Goal: Leave review/rating

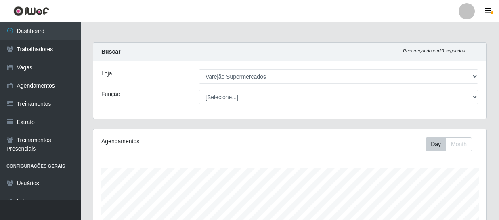
select select "237"
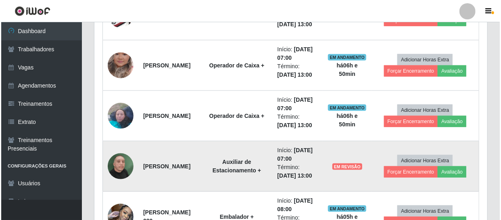
scroll to position [451, 0]
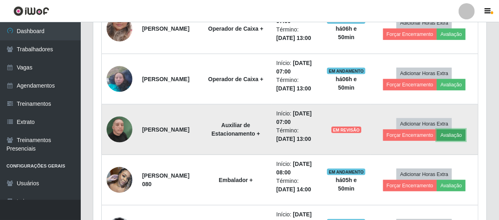
click at [448, 134] on button "Avaliação" at bounding box center [450, 134] width 29 height 11
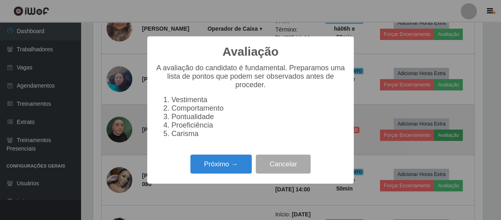
scroll to position [167, 389]
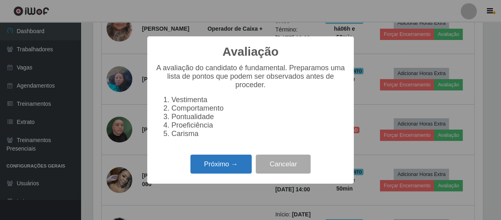
click at [226, 173] on button "Próximo →" at bounding box center [220, 164] width 61 height 19
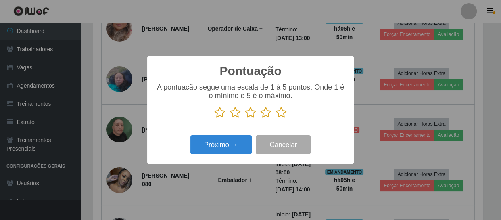
click at [278, 112] on icon at bounding box center [281, 113] width 11 height 12
click at [276, 119] on input "radio" at bounding box center [276, 119] width 0 height 0
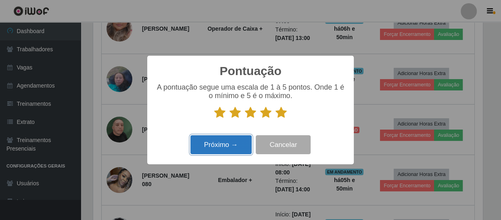
click at [232, 145] on button "Próximo →" at bounding box center [220, 144] width 61 height 19
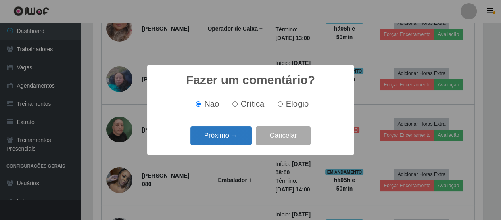
click at [233, 141] on button "Próximo →" at bounding box center [220, 135] width 61 height 19
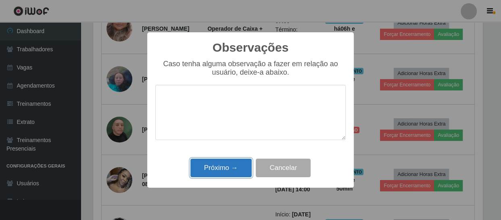
click at [217, 169] on button "Próximo →" at bounding box center [220, 168] width 61 height 19
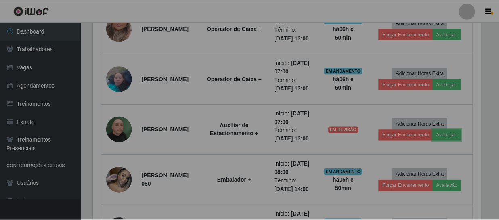
scroll to position [167, 393]
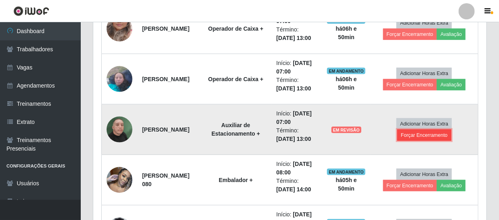
click at [426, 136] on button "Forçar Encerramento" at bounding box center [424, 134] width 54 height 11
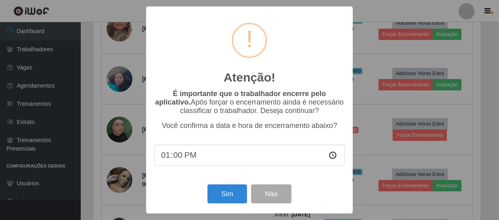
scroll to position [167, 389]
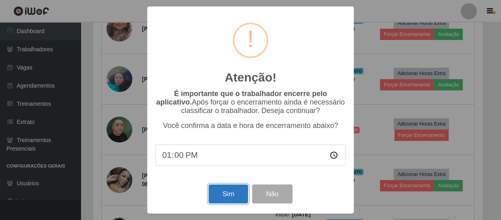
click at [227, 199] on button "Sim" at bounding box center [228, 193] width 39 height 19
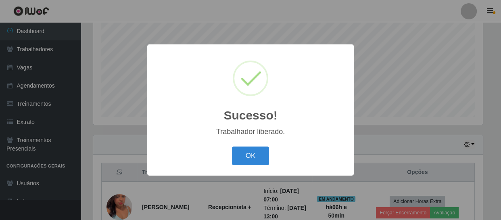
drag, startPoint x: 250, startPoint y: 159, endPoint x: 250, endPoint y: 153, distance: 6.5
click at [250, 159] on button "OK" at bounding box center [251, 155] width 38 height 19
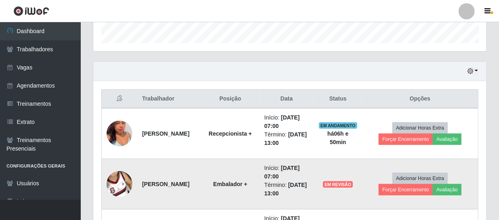
scroll to position [282, 0]
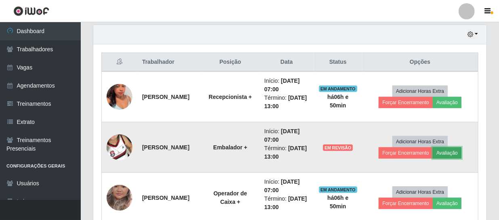
click at [441, 152] on button "Avaliação" at bounding box center [446, 152] width 29 height 11
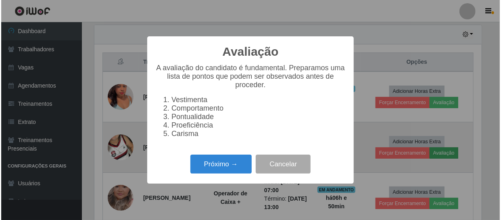
scroll to position [167, 389]
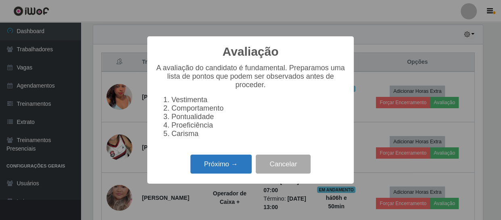
click at [227, 169] on button "Próximo →" at bounding box center [220, 164] width 61 height 19
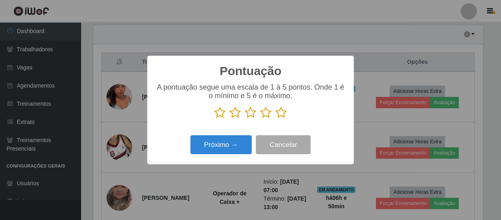
scroll to position [403245, 403023]
drag, startPoint x: 279, startPoint y: 114, endPoint x: 272, endPoint y: 122, distance: 10.6
click at [274, 117] on p at bounding box center [250, 113] width 190 height 12
click at [281, 113] on icon at bounding box center [281, 113] width 11 height 12
click at [276, 119] on input "radio" at bounding box center [276, 119] width 0 height 0
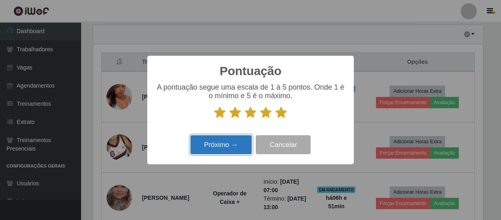
click at [226, 153] on button "Próximo →" at bounding box center [220, 144] width 61 height 19
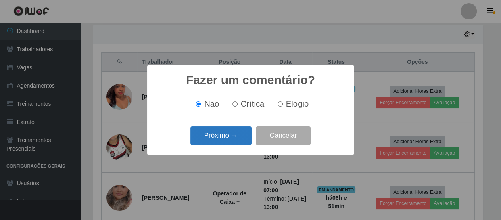
click at [234, 143] on button "Próximo →" at bounding box center [220, 135] width 61 height 19
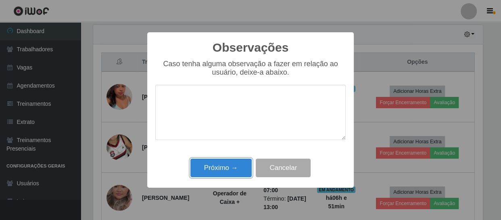
drag, startPoint x: 230, startPoint y: 167, endPoint x: 237, endPoint y: 166, distance: 6.6
click at [230, 168] on button "Próximo →" at bounding box center [220, 168] width 61 height 19
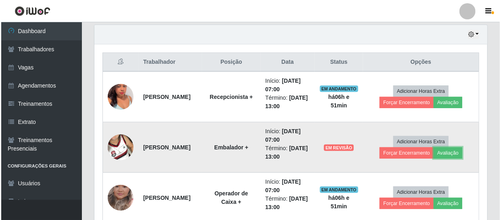
scroll to position [167, 393]
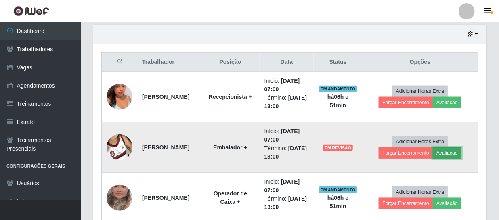
click at [447, 153] on button "Avaliação" at bounding box center [446, 152] width 29 height 11
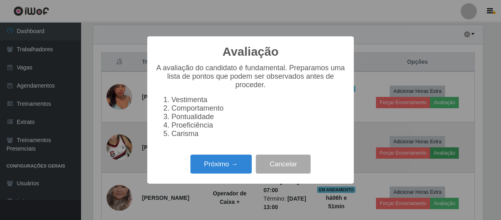
scroll to position [0, 0]
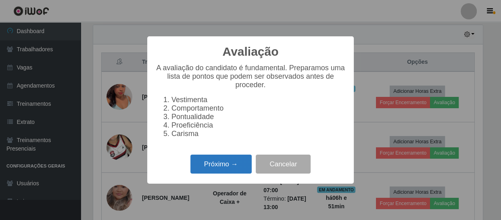
click at [223, 163] on button "Próximo →" at bounding box center [220, 164] width 61 height 19
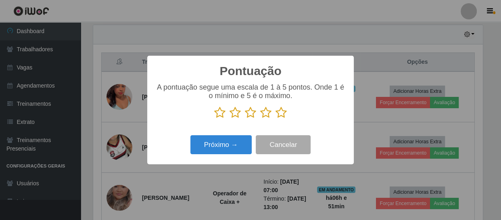
click at [279, 113] on icon at bounding box center [281, 113] width 11 height 12
click at [276, 119] on input "radio" at bounding box center [276, 119] width 0 height 0
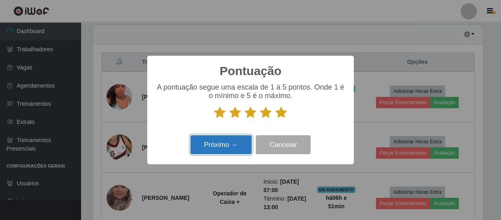
click at [232, 148] on button "Próximo →" at bounding box center [220, 144] width 61 height 19
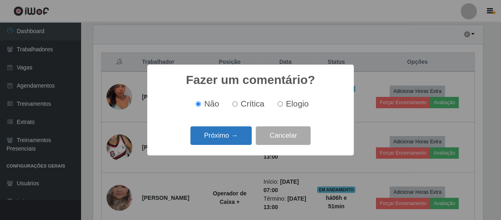
click at [238, 139] on button "Próximo →" at bounding box center [220, 135] width 61 height 19
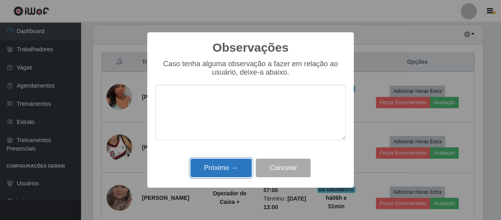
click at [238, 174] on button "Próximo →" at bounding box center [220, 168] width 61 height 19
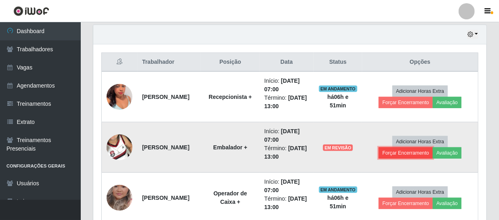
click at [407, 151] on button "Forçar Encerramento" at bounding box center [405, 152] width 54 height 11
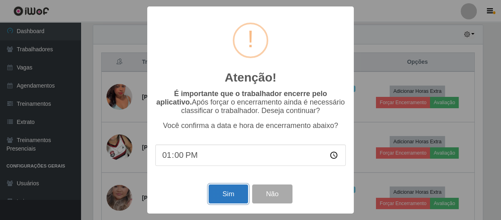
click at [231, 199] on button "Sim" at bounding box center [228, 193] width 39 height 19
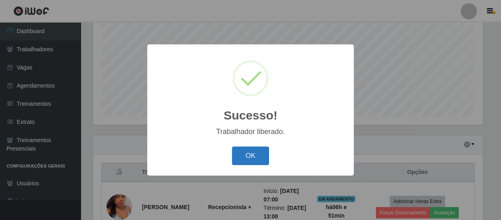
click at [260, 160] on button "OK" at bounding box center [251, 155] width 38 height 19
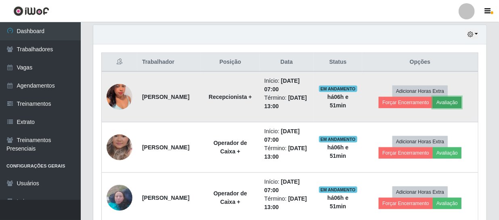
click at [445, 104] on button "Avaliação" at bounding box center [446, 102] width 29 height 11
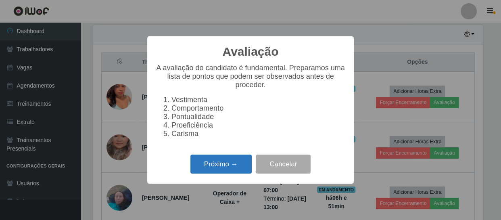
click at [246, 170] on button "Próximo →" at bounding box center [220, 164] width 61 height 19
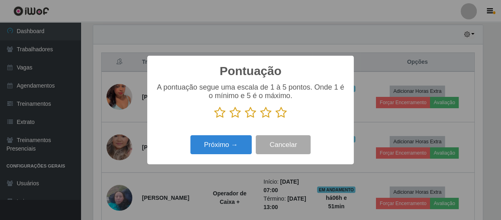
drag, startPoint x: 282, startPoint y: 114, endPoint x: 274, endPoint y: 117, distance: 8.3
click at [280, 113] on icon at bounding box center [281, 113] width 11 height 12
click at [276, 119] on input "radio" at bounding box center [276, 119] width 0 height 0
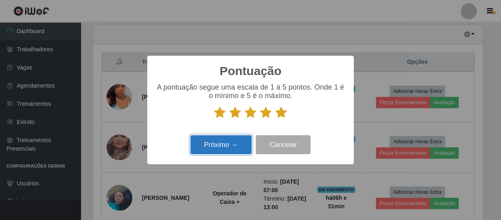
click at [230, 152] on button "Próximo →" at bounding box center [220, 144] width 61 height 19
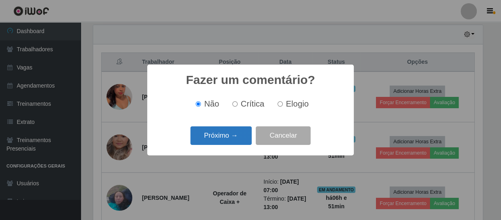
click at [243, 136] on button "Próximo →" at bounding box center [220, 135] width 61 height 19
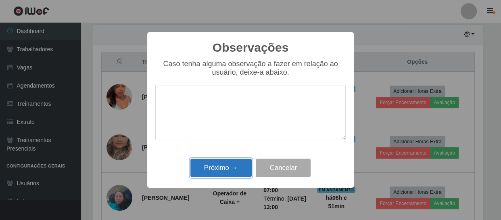
click at [231, 168] on button "Próximo →" at bounding box center [220, 168] width 61 height 19
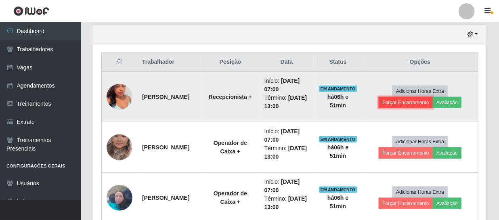
click at [410, 104] on button "Forçar Encerramento" at bounding box center [405, 102] width 54 height 11
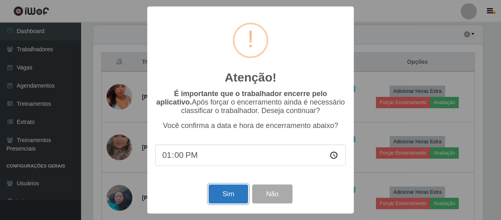
click at [233, 203] on button "Sim" at bounding box center [228, 193] width 39 height 19
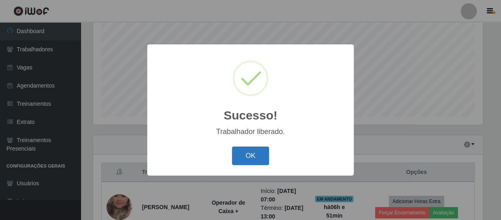
click at [251, 152] on button "OK" at bounding box center [251, 155] width 38 height 19
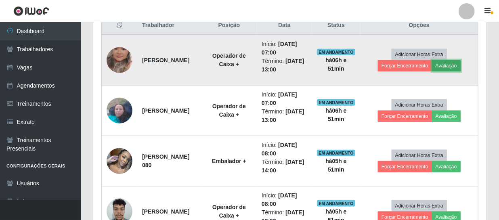
click at [457, 67] on button "Avaliação" at bounding box center [446, 65] width 29 height 11
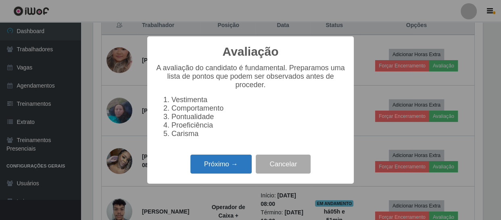
click at [242, 167] on button "Próximo →" at bounding box center [220, 164] width 61 height 19
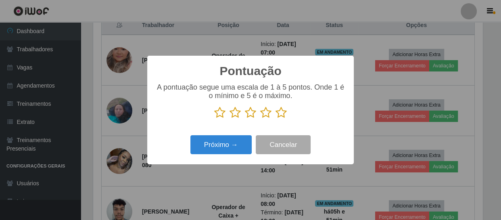
click at [283, 113] on icon at bounding box center [281, 113] width 11 height 12
click at [276, 119] on input "radio" at bounding box center [276, 119] width 0 height 0
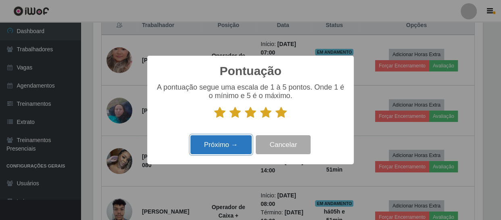
click at [232, 145] on button "Próximo →" at bounding box center [220, 144] width 61 height 19
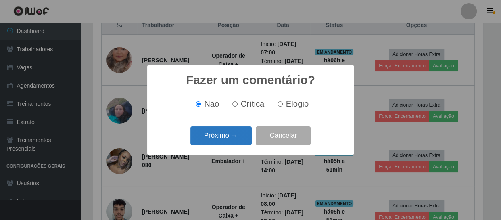
click at [235, 140] on button "Próximo →" at bounding box center [220, 135] width 61 height 19
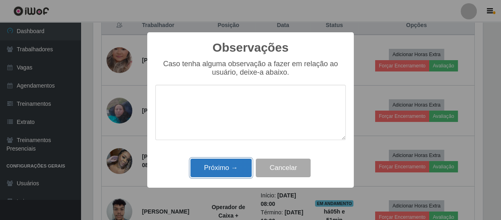
click at [234, 161] on button "Próximo →" at bounding box center [220, 168] width 61 height 19
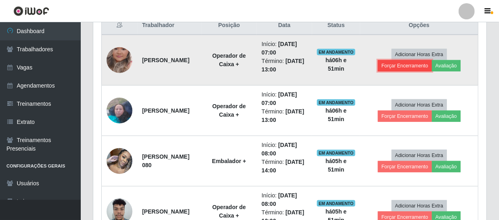
click at [414, 66] on button "Forçar Encerramento" at bounding box center [405, 65] width 54 height 11
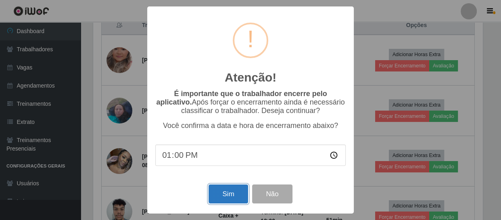
click at [230, 198] on button "Sim" at bounding box center [228, 193] width 39 height 19
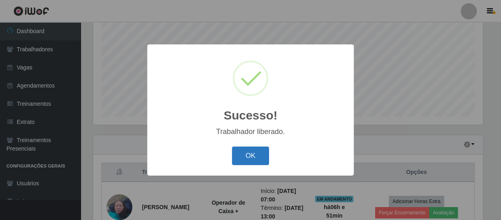
click at [244, 157] on button "OK" at bounding box center [251, 155] width 38 height 19
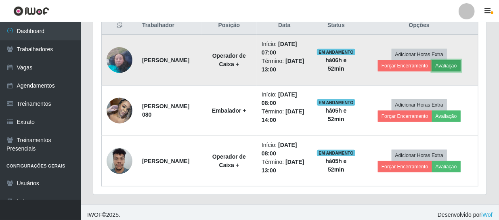
click at [448, 68] on button "Avaliação" at bounding box center [446, 65] width 29 height 11
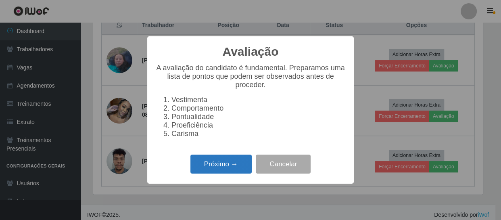
click at [242, 173] on button "Próximo →" at bounding box center [220, 164] width 61 height 19
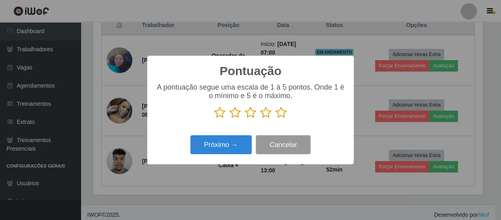
drag, startPoint x: 282, startPoint y: 114, endPoint x: 258, endPoint y: 138, distance: 33.7
click at [281, 116] on icon at bounding box center [281, 113] width 11 height 12
click at [276, 119] on input "radio" at bounding box center [276, 119] width 0 height 0
click at [283, 143] on button "Cancelar" at bounding box center [283, 144] width 55 height 19
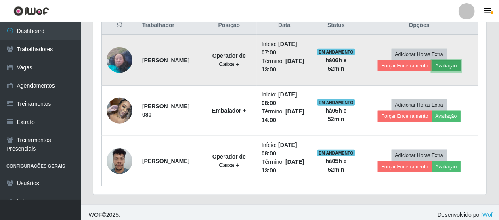
click at [445, 68] on button "Avaliação" at bounding box center [446, 65] width 29 height 11
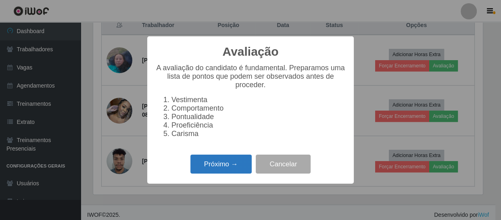
click at [238, 173] on button "Próximo →" at bounding box center [220, 164] width 61 height 19
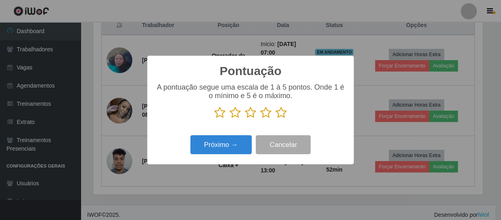
click at [266, 114] on icon at bounding box center [265, 113] width 11 height 12
click at [260, 119] on input "radio" at bounding box center [260, 119] width 0 height 0
click at [282, 116] on icon at bounding box center [281, 113] width 11 height 12
click at [276, 119] on input "radio" at bounding box center [276, 119] width 0 height 0
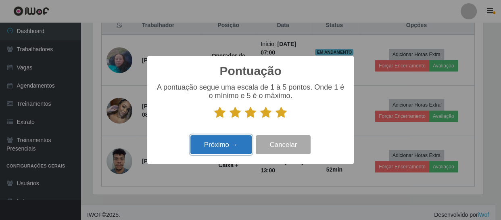
click at [229, 150] on button "Próximo →" at bounding box center [220, 144] width 61 height 19
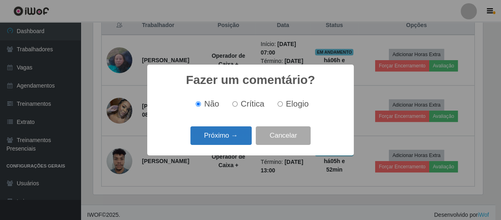
click at [235, 142] on button "Próximo →" at bounding box center [220, 135] width 61 height 19
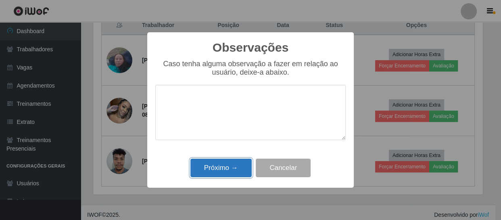
click at [228, 168] on button "Próximo →" at bounding box center [220, 168] width 61 height 19
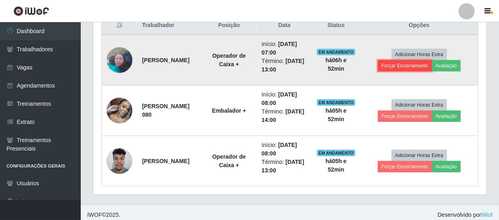
click at [405, 65] on button "Forçar Encerramento" at bounding box center [405, 65] width 54 height 11
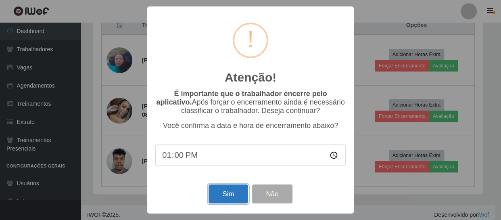
click at [229, 200] on button "Sim" at bounding box center [228, 193] width 39 height 19
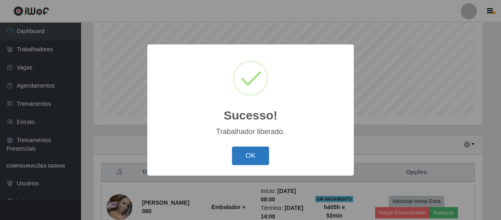
click at [249, 156] on button "OK" at bounding box center [251, 155] width 38 height 19
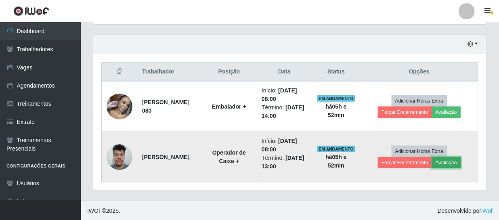
click at [449, 162] on button "Avaliação" at bounding box center [446, 162] width 29 height 11
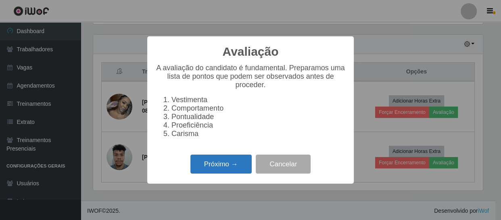
click at [226, 170] on button "Próximo →" at bounding box center [220, 164] width 61 height 19
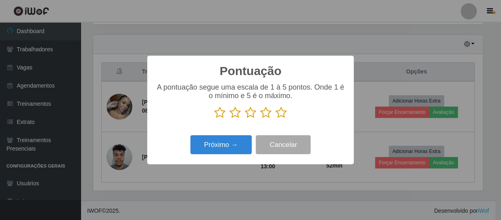
click at [279, 116] on icon at bounding box center [281, 113] width 11 height 12
click at [276, 119] on input "radio" at bounding box center [276, 119] width 0 height 0
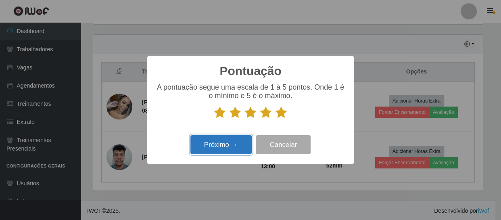
click at [238, 148] on button "Próximo →" at bounding box center [220, 144] width 61 height 19
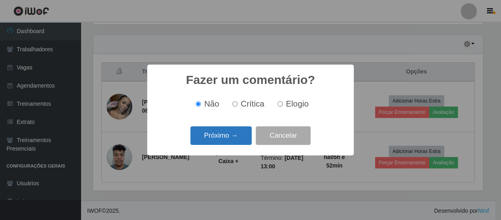
click at [242, 140] on button "Próximo →" at bounding box center [220, 135] width 61 height 19
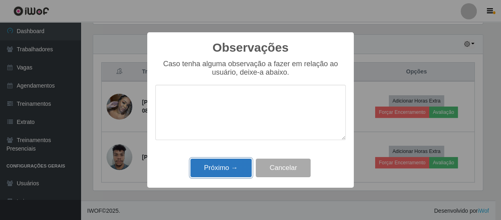
click at [227, 166] on button "Próximo →" at bounding box center [220, 168] width 61 height 19
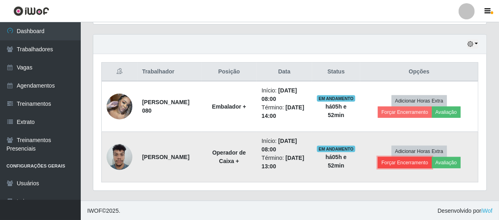
click at [409, 163] on button "Forçar Encerramento" at bounding box center [405, 162] width 54 height 11
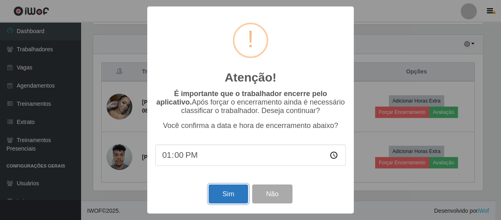
click at [237, 196] on button "Sim" at bounding box center [228, 193] width 39 height 19
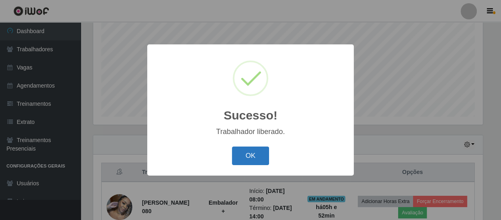
click at [251, 154] on button "OK" at bounding box center [251, 155] width 38 height 19
